Goal: Task Accomplishment & Management: Manage account settings

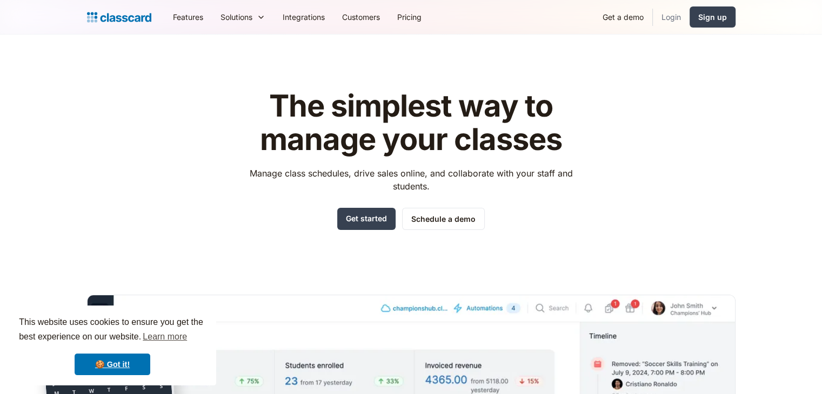
click at [673, 18] on link "Login" at bounding box center [671, 17] width 37 height 24
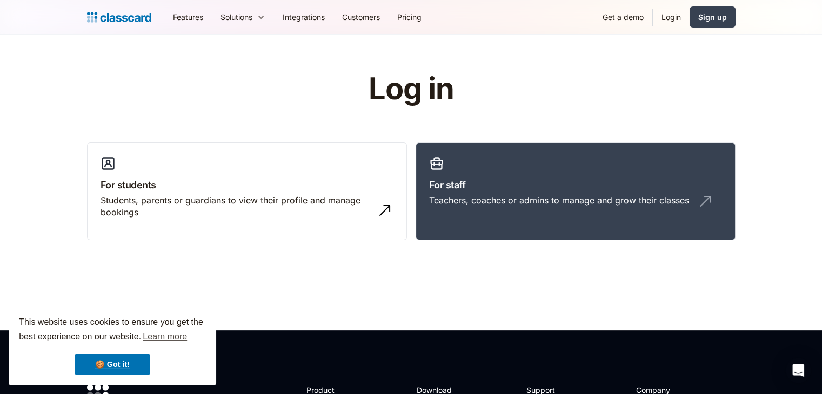
click at [445, 166] on link "For staff Teachers, coaches or admins to manage and grow their classes" at bounding box center [575, 192] width 320 height 98
